Goal: Transaction & Acquisition: Obtain resource

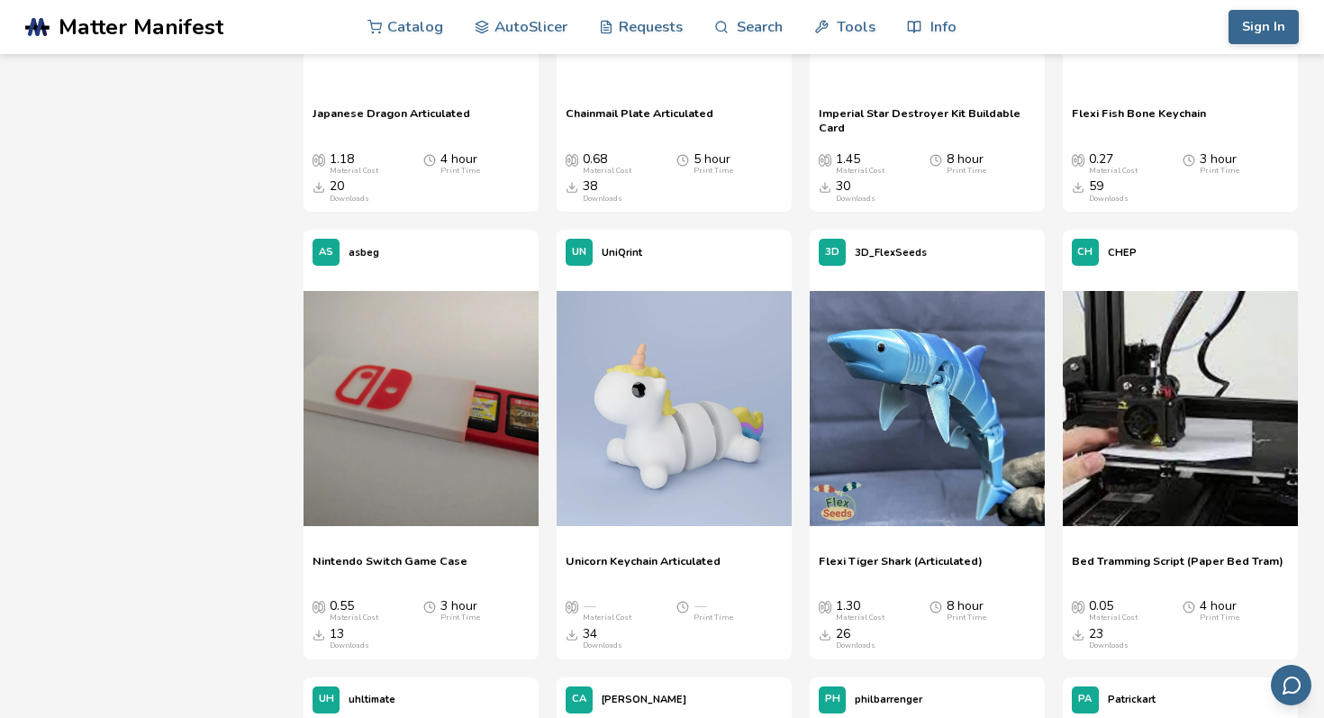
scroll to position [4566, 0]
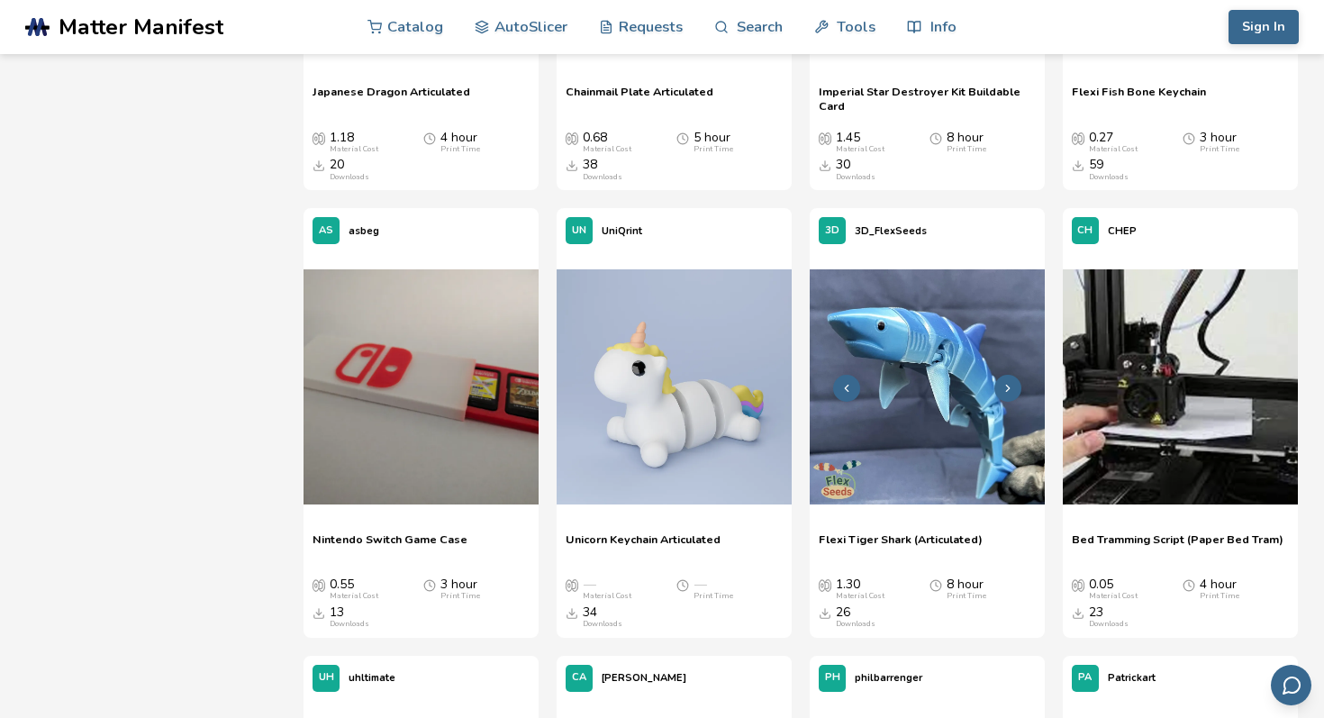
click at [862, 416] on img at bounding box center [927, 386] width 235 height 235
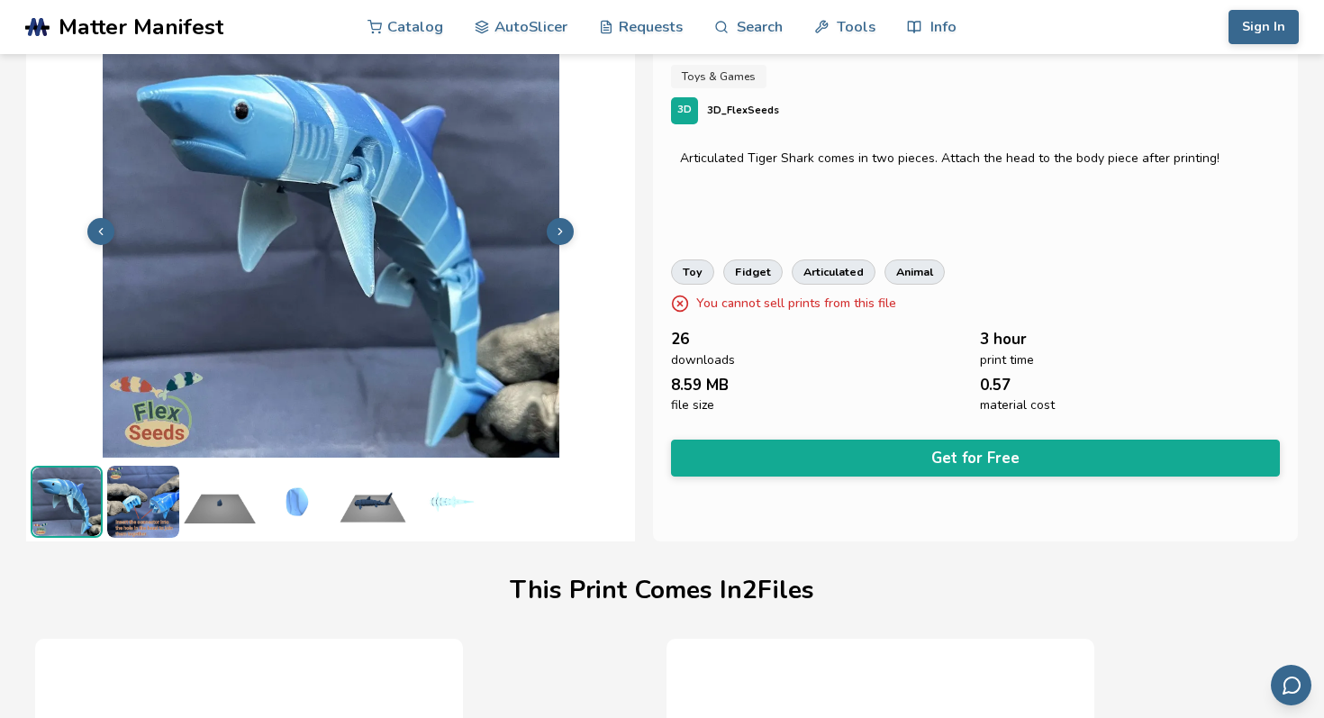
scroll to position [68, 0]
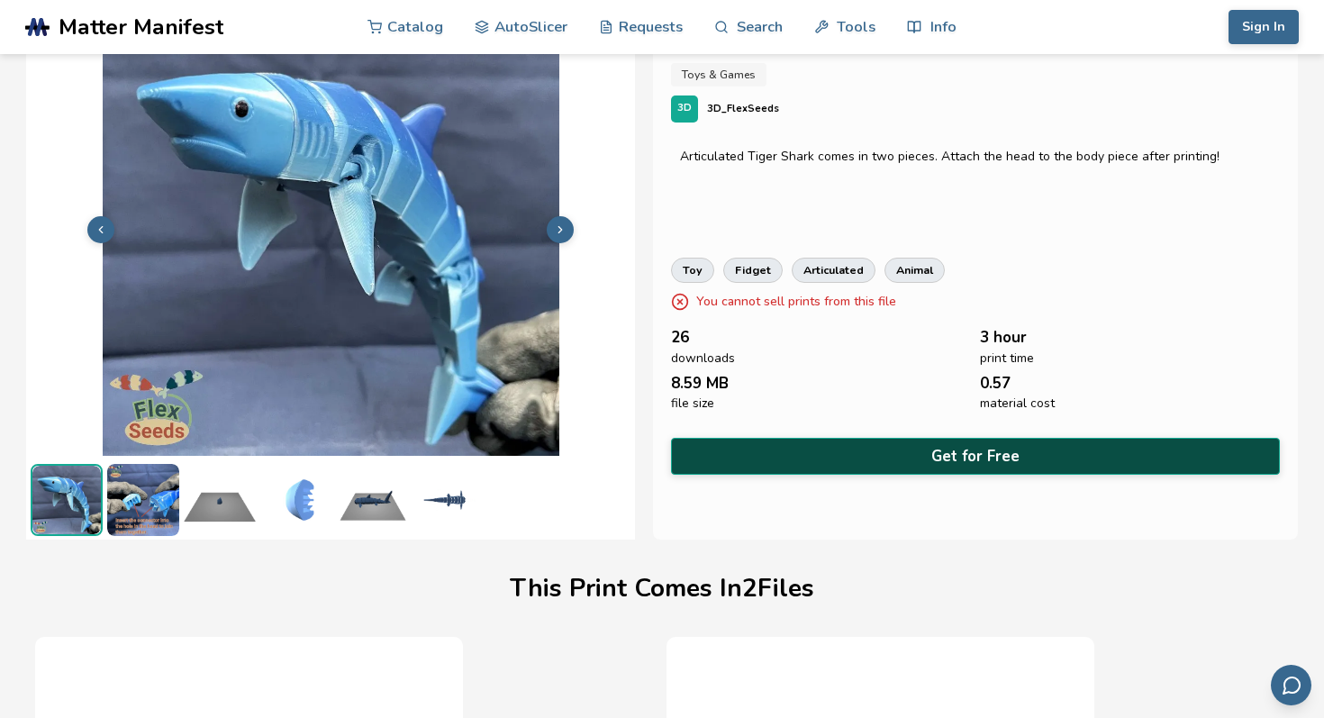
click at [869, 439] on button "Get for Free" at bounding box center [975, 456] width 609 height 37
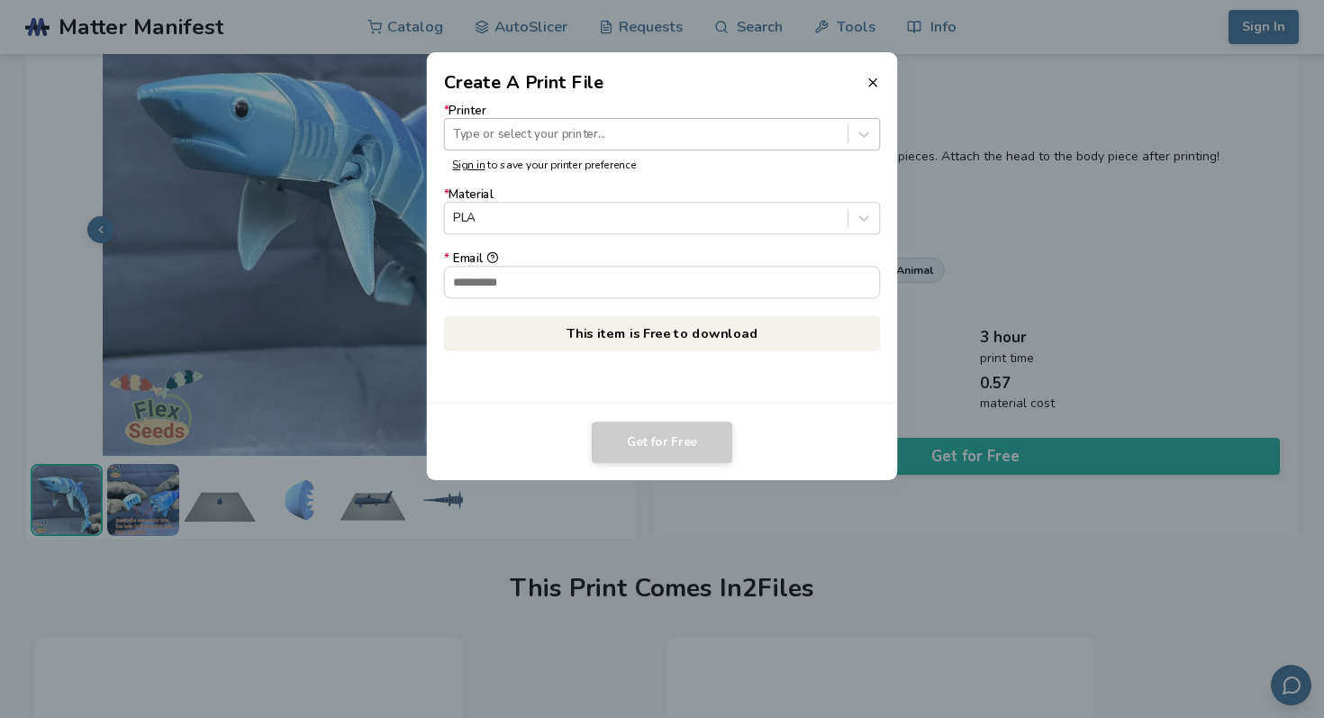
click at [696, 143] on div "Type or select your printer..." at bounding box center [646, 134] width 403 height 24
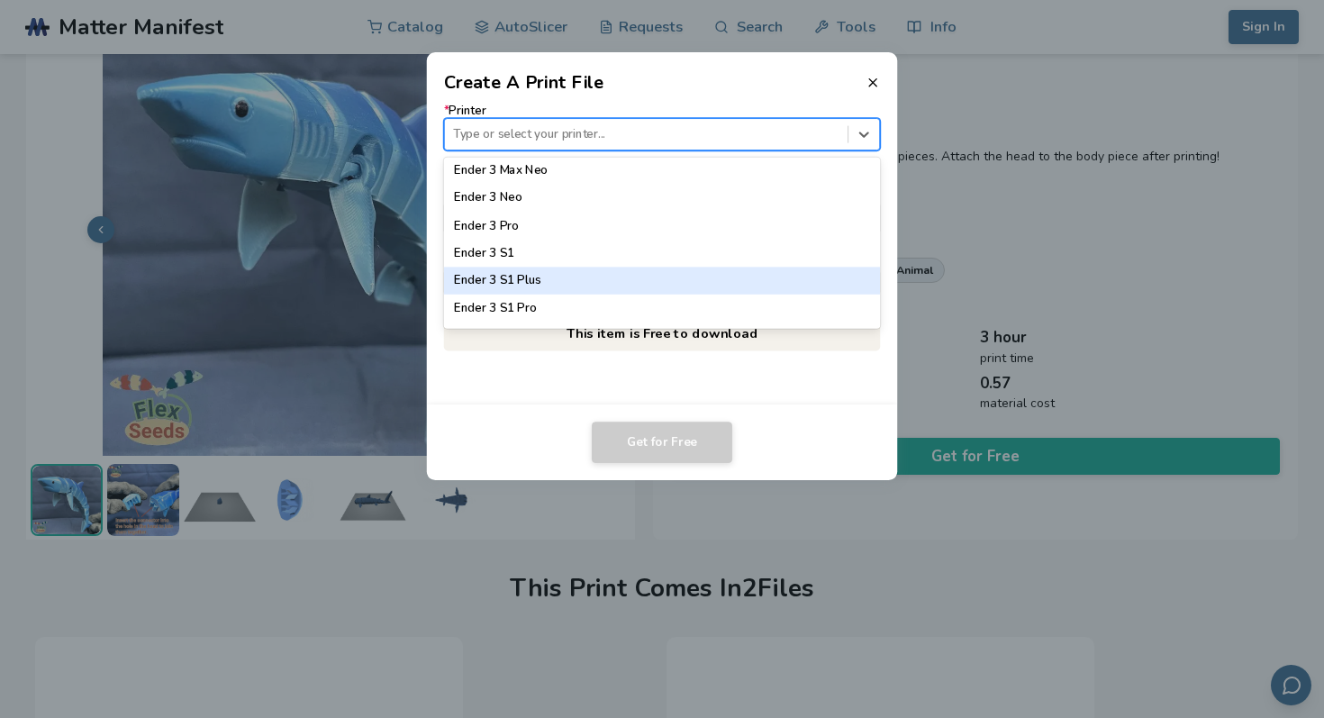
scroll to position [1415, 0]
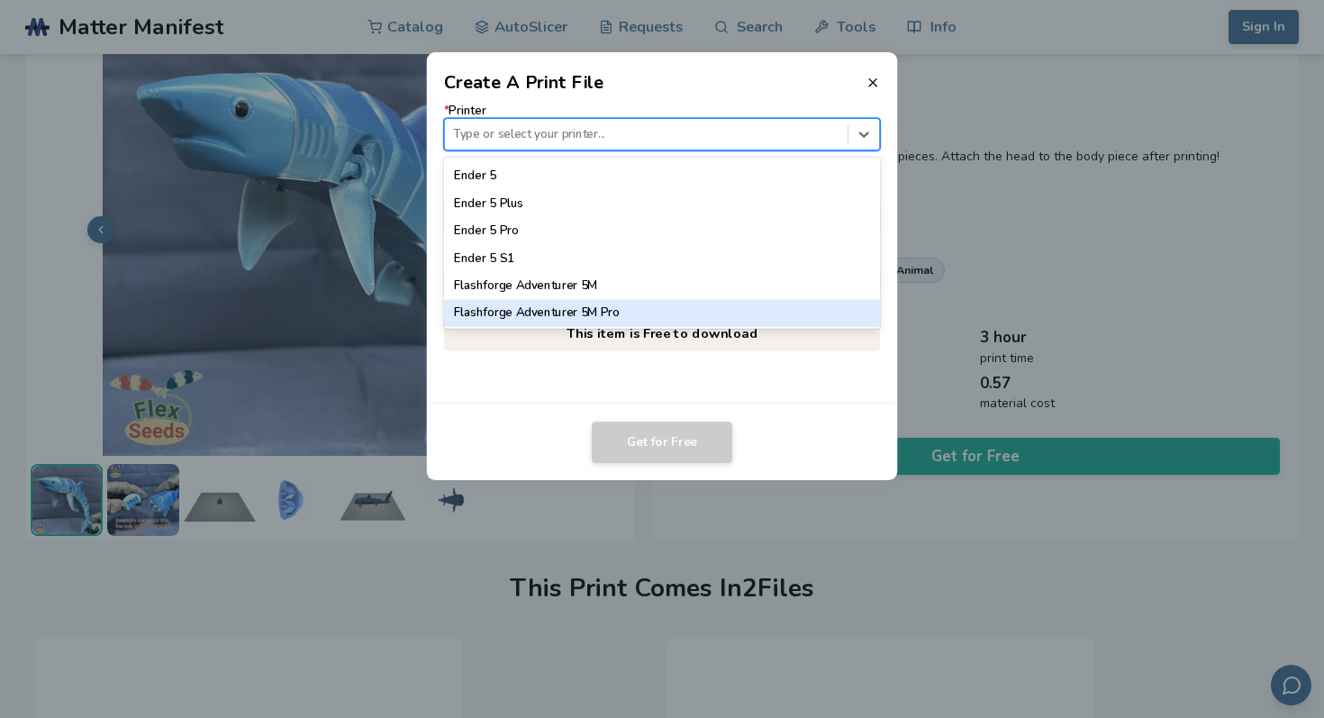
click at [689, 304] on div "Flashforge Adventurer 5M Pro" at bounding box center [662, 312] width 437 height 27
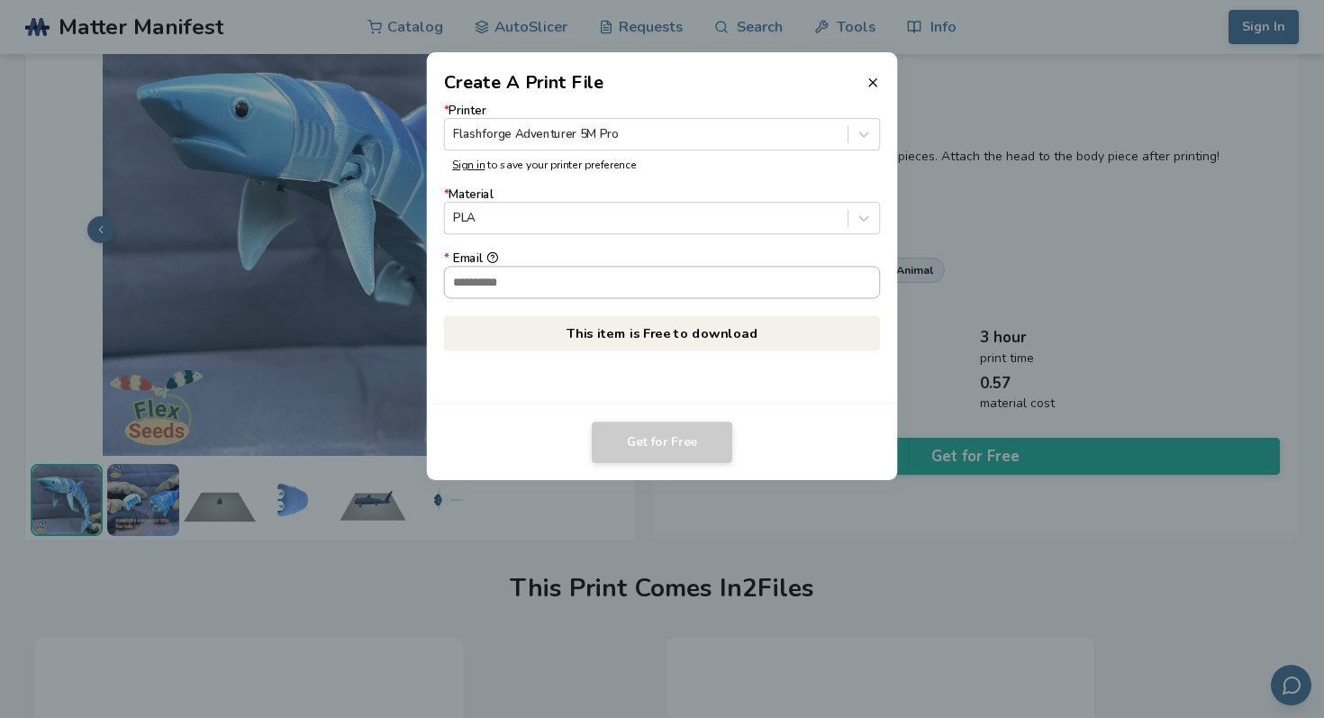
click at [663, 288] on input "* Email" at bounding box center [662, 282] width 435 height 31
type input "**********"
click at [655, 434] on button "Get for Free" at bounding box center [662, 441] width 140 height 41
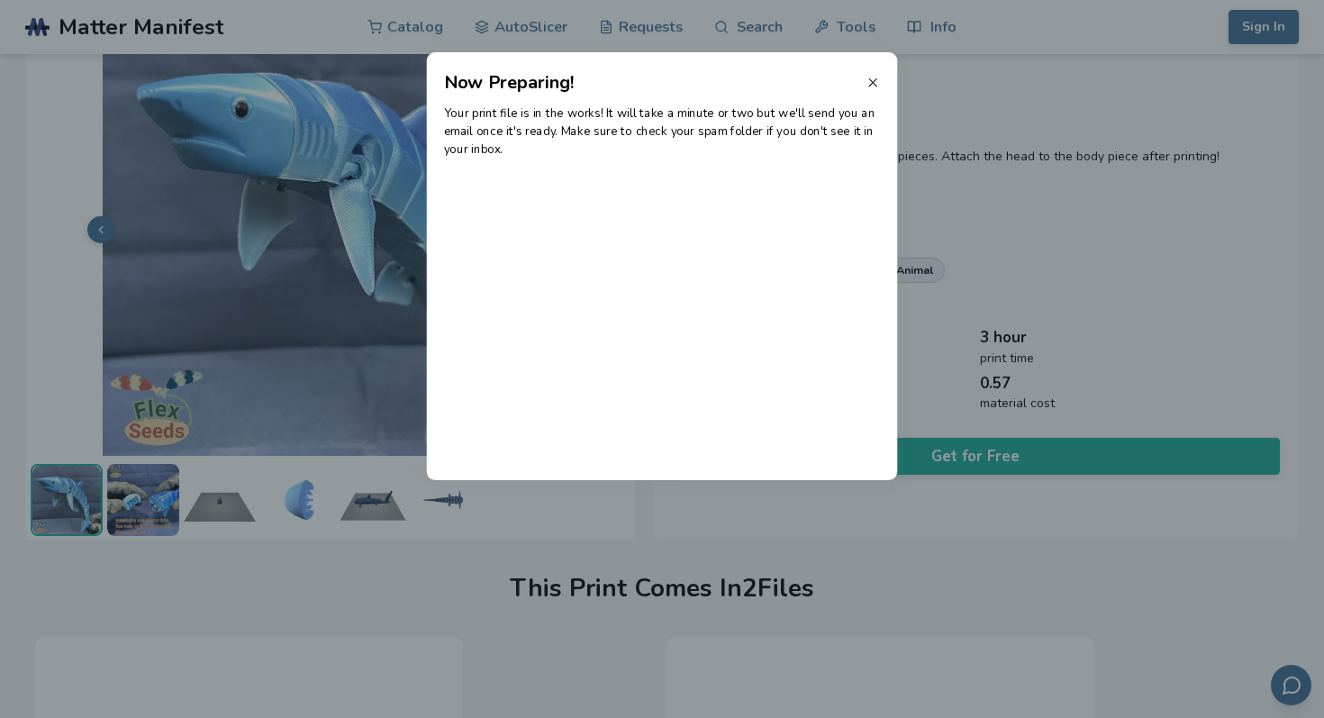
click at [874, 86] on icon at bounding box center [872, 83] width 14 height 14
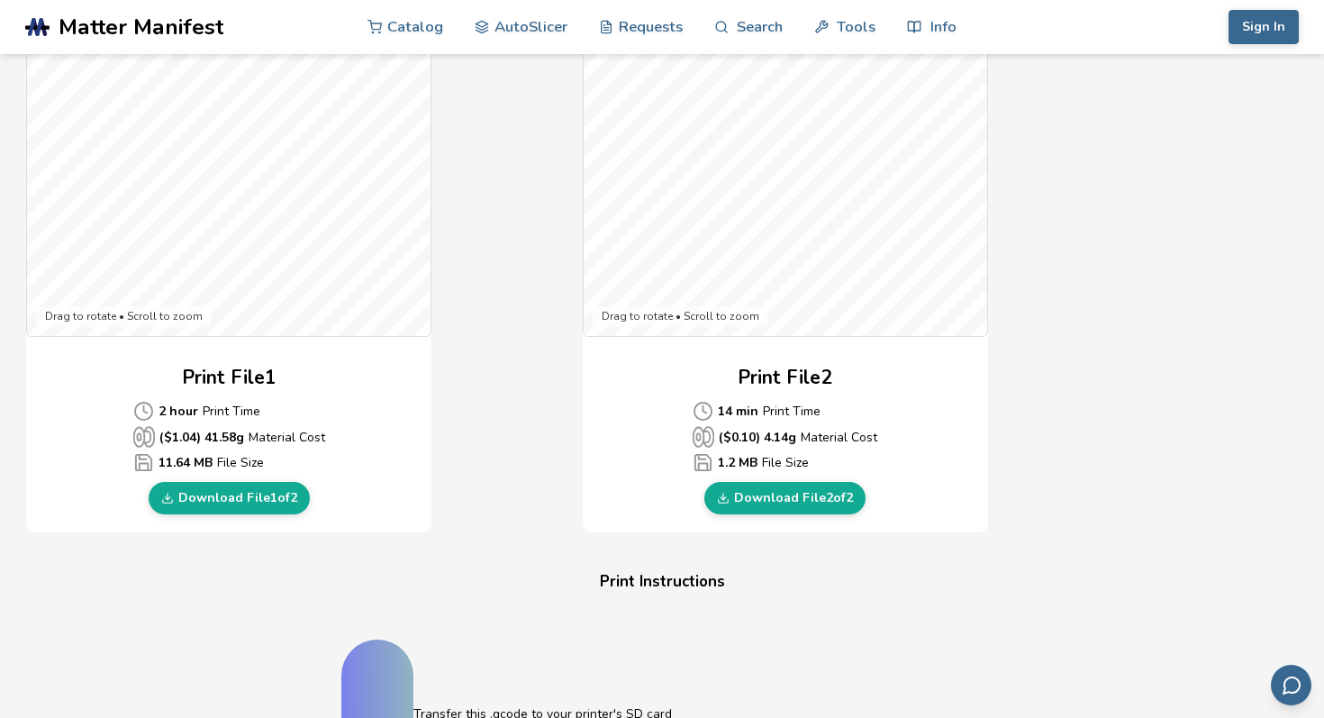
scroll to position [616, 0]
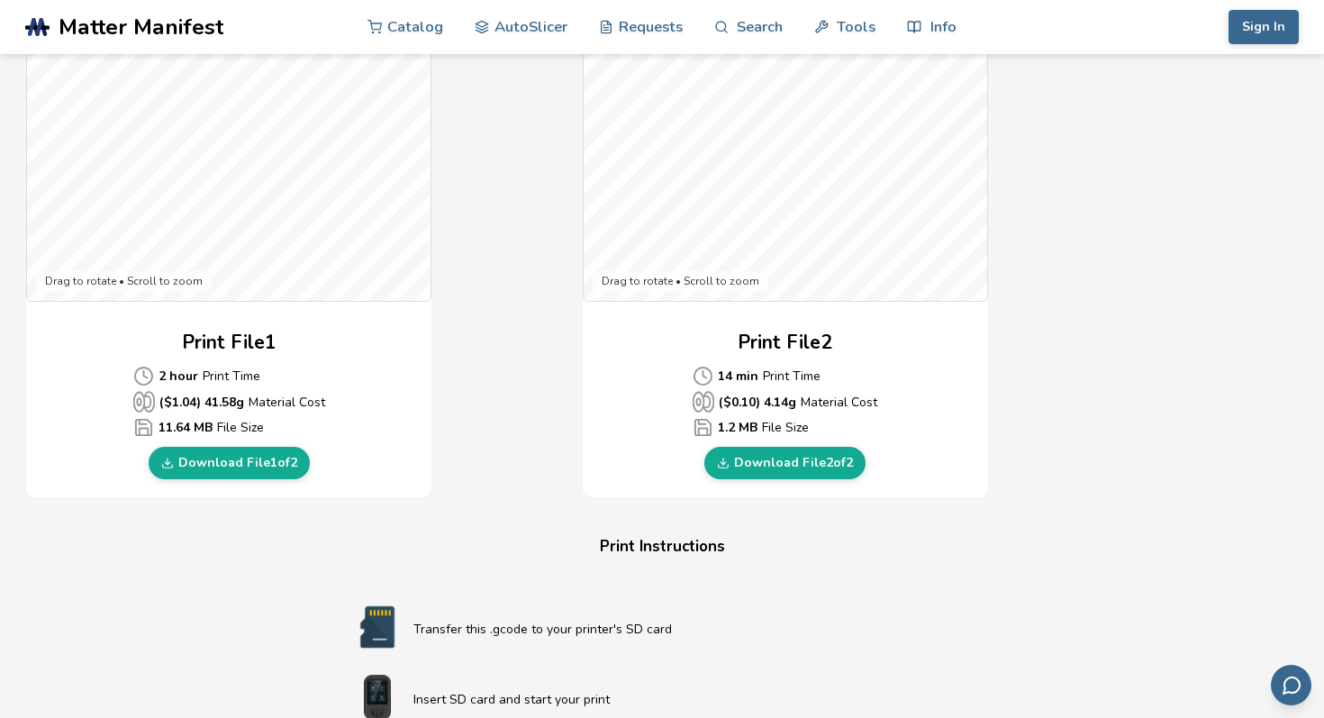
click at [284, 483] on div "Gcode Preview Drag to rotate • Scroll to zoom Print File 1 2 hour Print Time ($…" at bounding box center [228, 170] width 405 height 656
click at [277, 475] on link "Download File 1 of 2" at bounding box center [229, 463] width 161 height 32
click at [770, 454] on link "Download File 2 of 2" at bounding box center [784, 463] width 161 height 32
